Goal: Navigation & Orientation: Find specific page/section

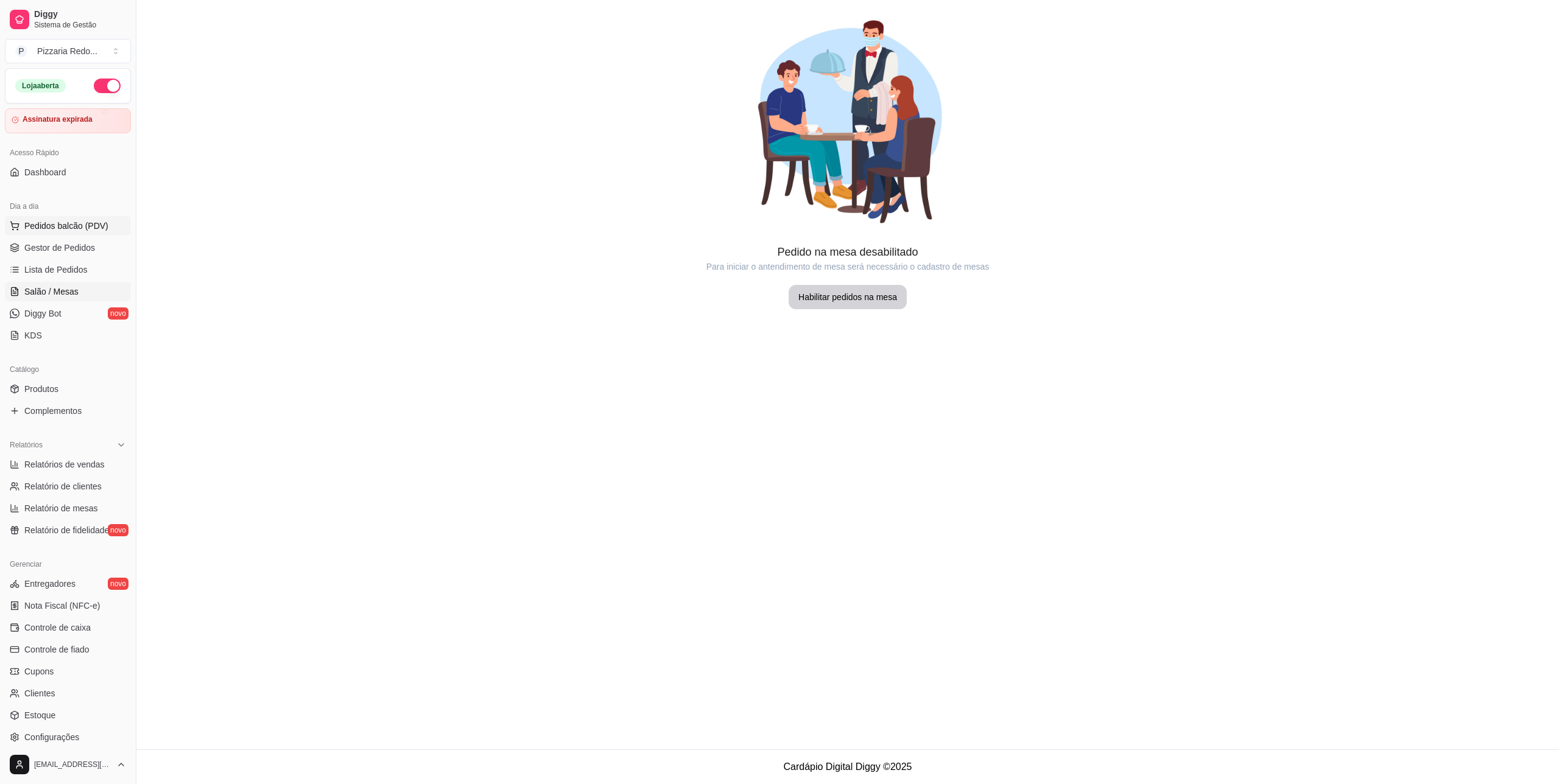
click at [80, 231] on span "Pedidos balcão (PDV)" at bounding box center [67, 226] width 84 height 12
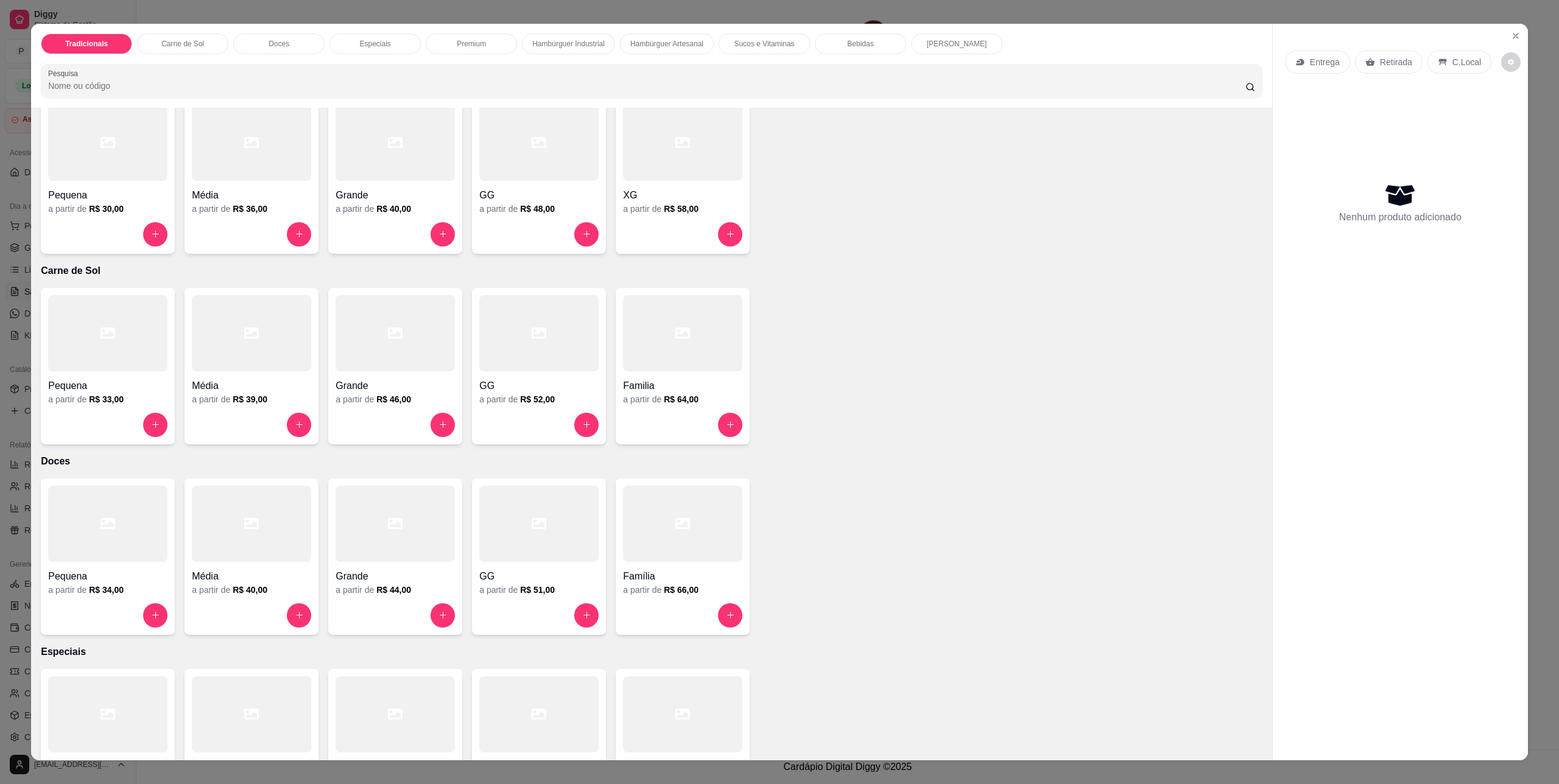
scroll to position [73, 0]
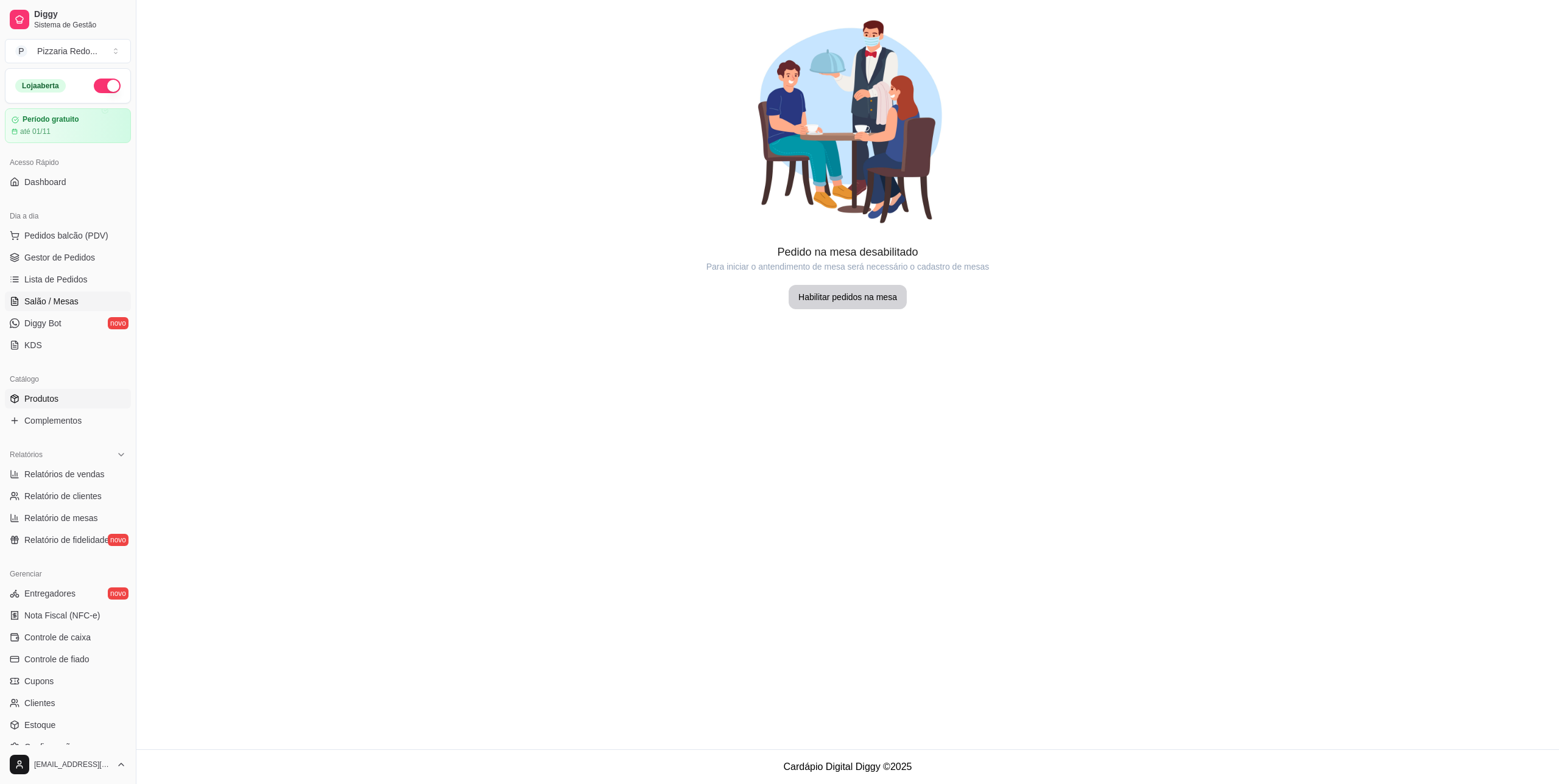
click at [57, 401] on span "Produtos" at bounding box center [41, 399] width 34 height 12
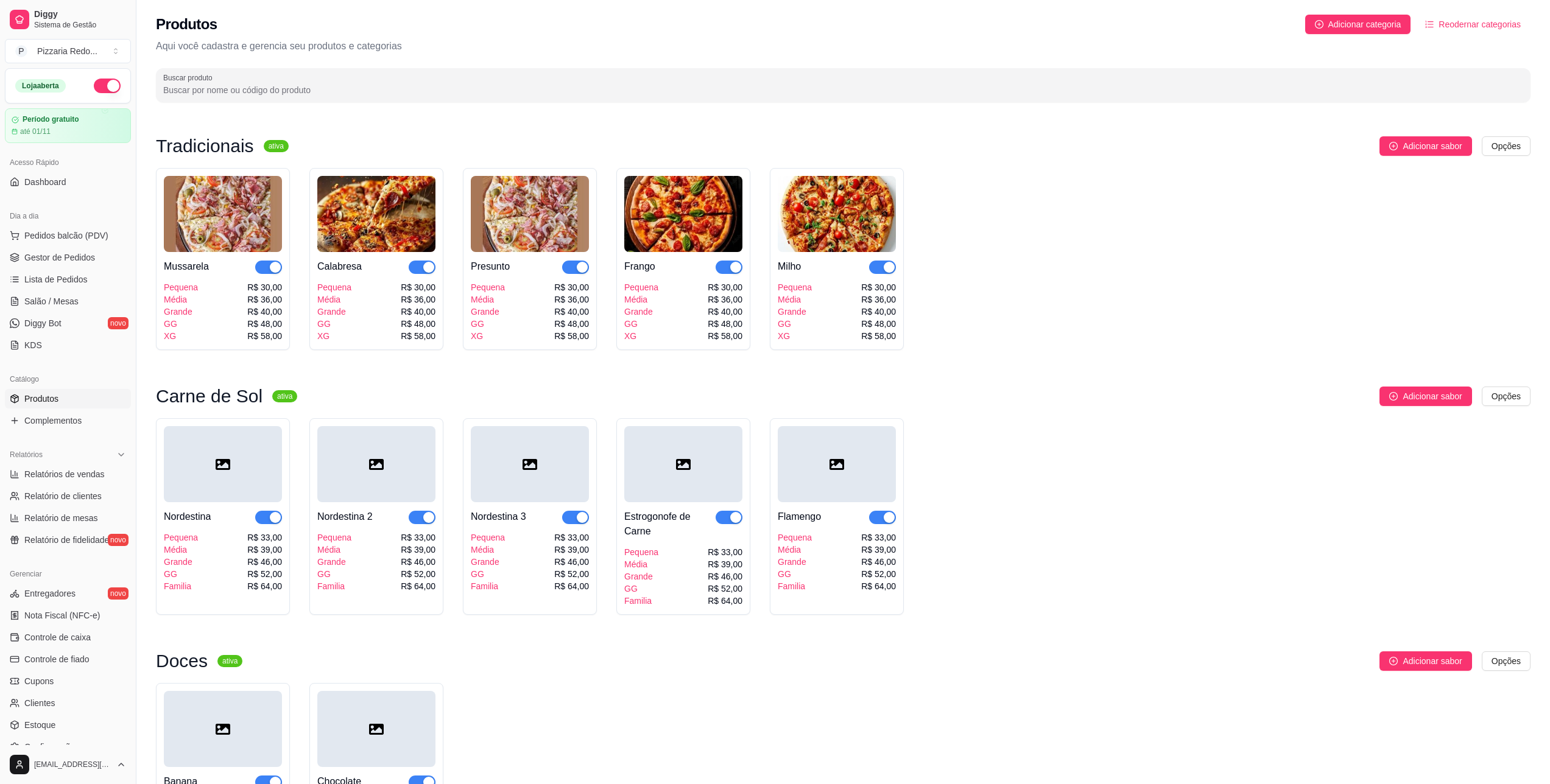
click at [192, 301] on div "Média" at bounding box center [180, 299] width 34 height 12
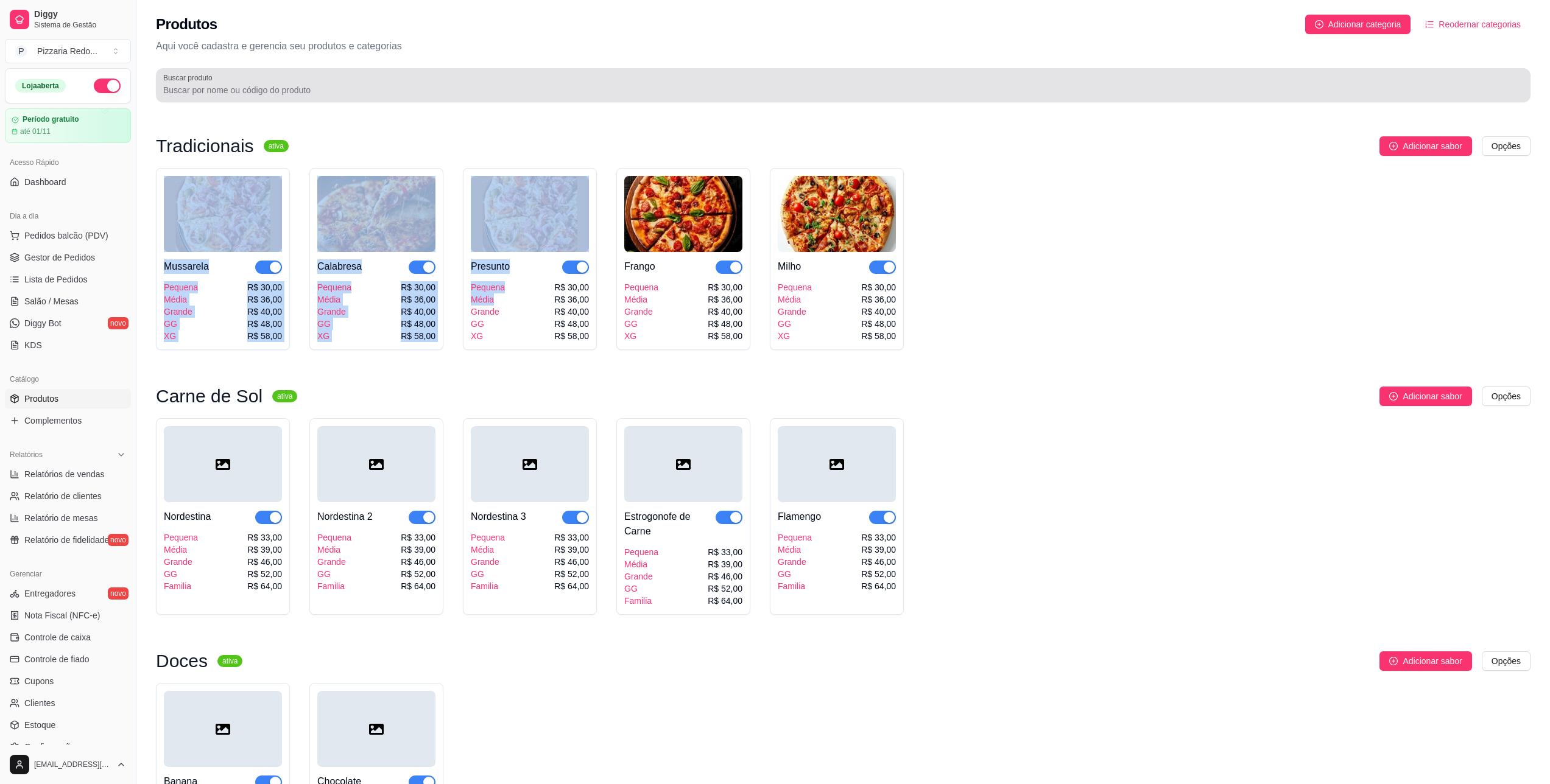
click at [515, 317] on div "Tradicionais ativa Adicionar sabor Opções Mussarela Pequena Média Grande GG XG …" at bounding box center [843, 243] width 1374 height 214
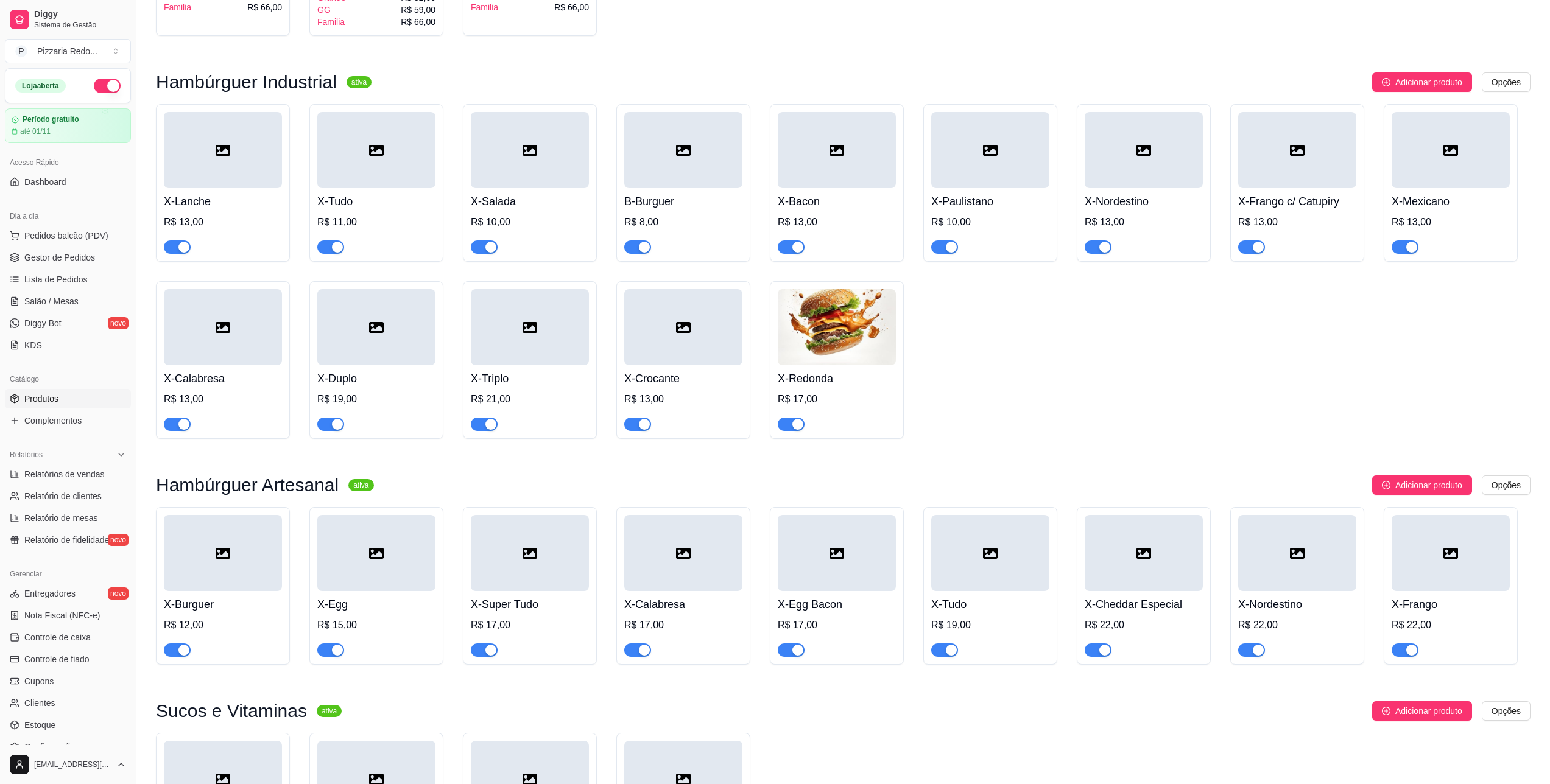
scroll to position [1770, 0]
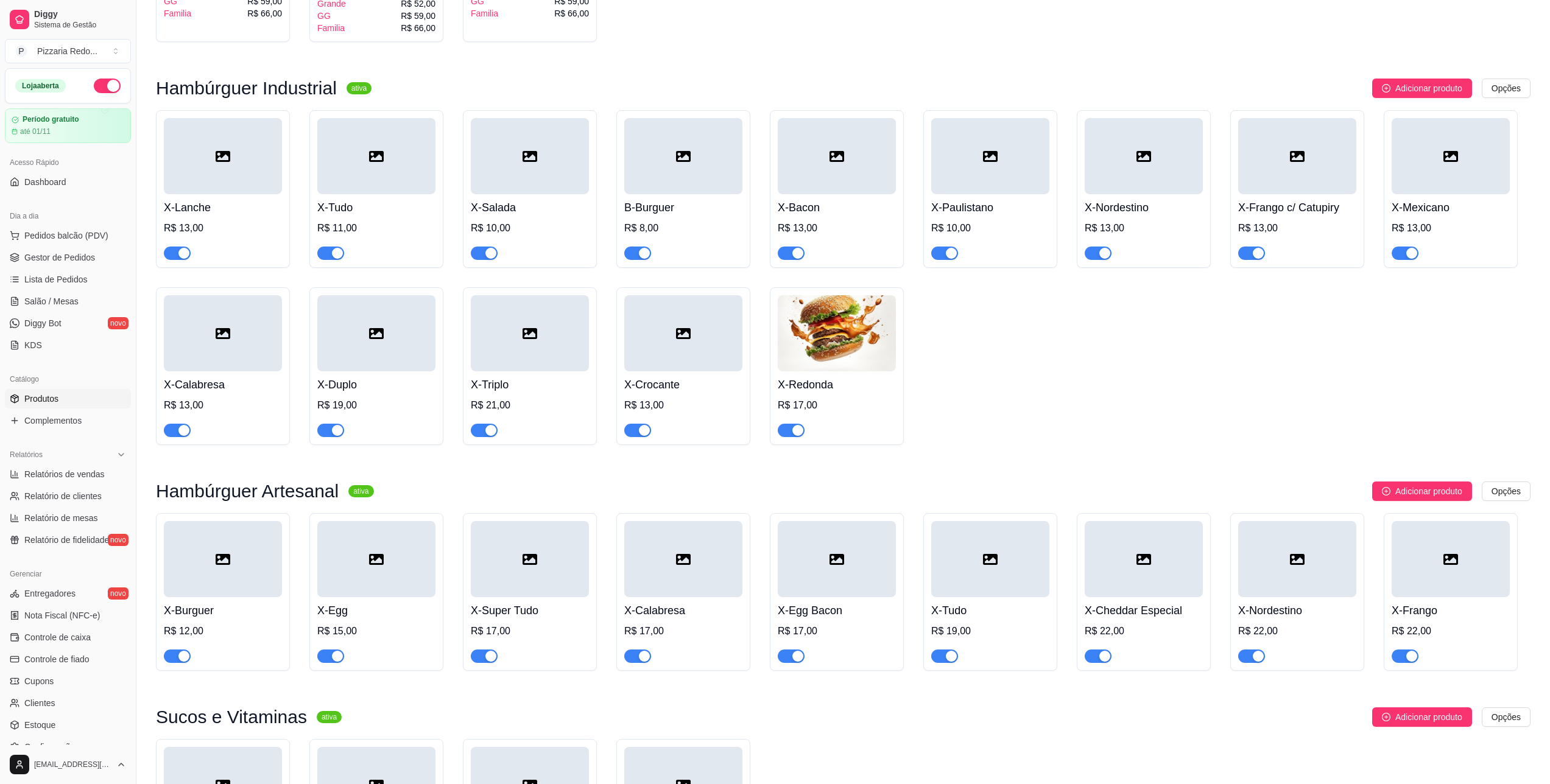
click at [867, 396] on div "X-Redonda R$ 17,00" at bounding box center [837, 403] width 118 height 66
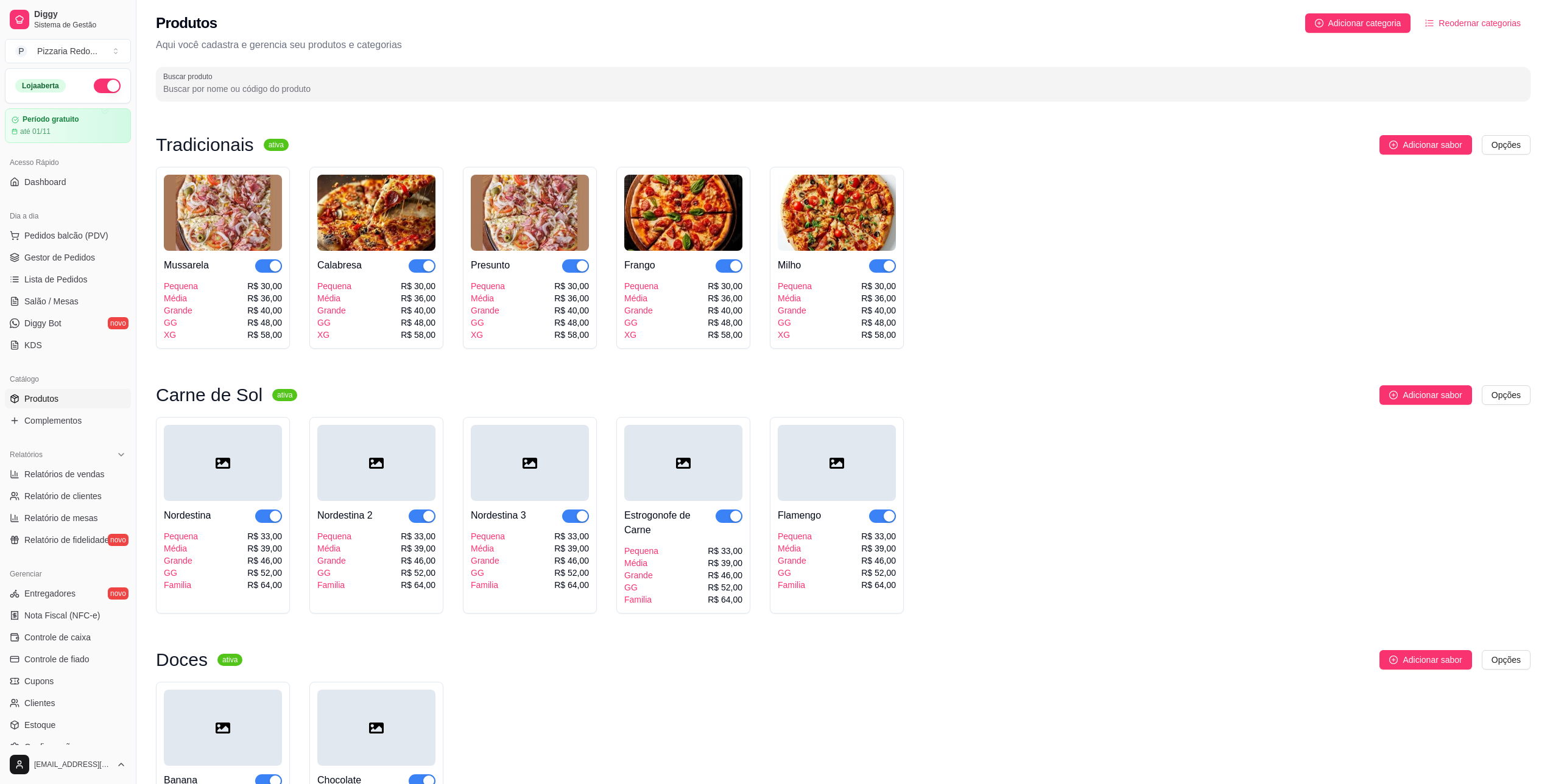
scroll to position [0, 0]
